Goal: Transaction & Acquisition: Purchase product/service

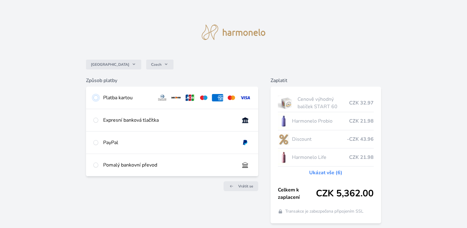
click at [97, 98] on input "radio" at bounding box center [95, 97] width 5 height 5
radio input "true"
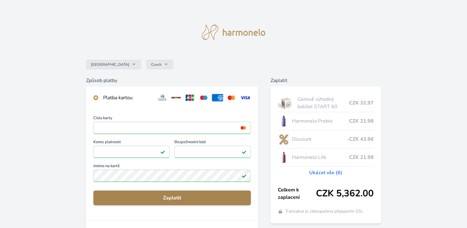
click at [174, 198] on span "Zaplatit" at bounding box center [171, 197] width 147 height 7
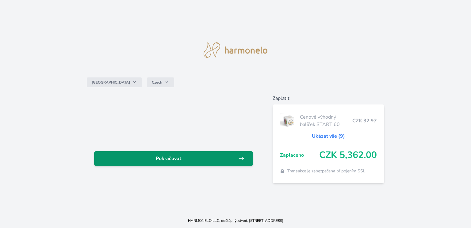
click at [194, 159] on span "Pokračovat" at bounding box center [168, 158] width 139 height 7
